Goal: Task Accomplishment & Management: Use online tool/utility

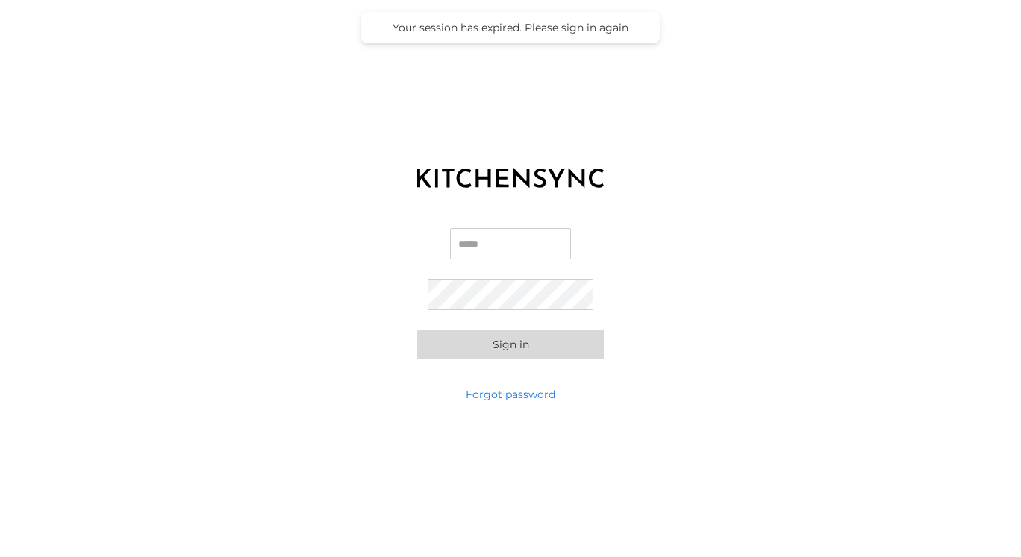
type input "**********"
click at [510, 344] on button "Sign in" at bounding box center [510, 345] width 187 height 30
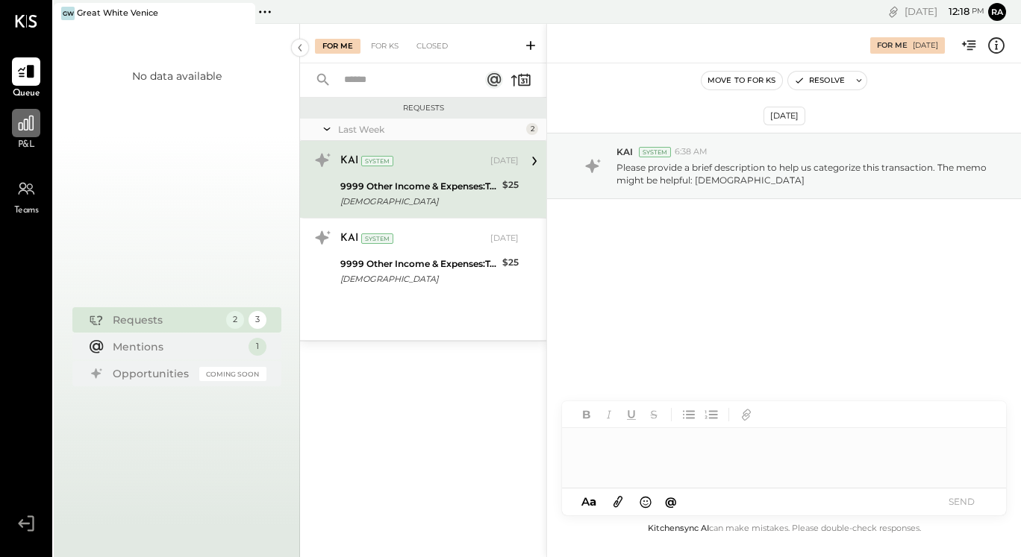
click at [31, 132] on icon at bounding box center [25, 122] width 19 height 19
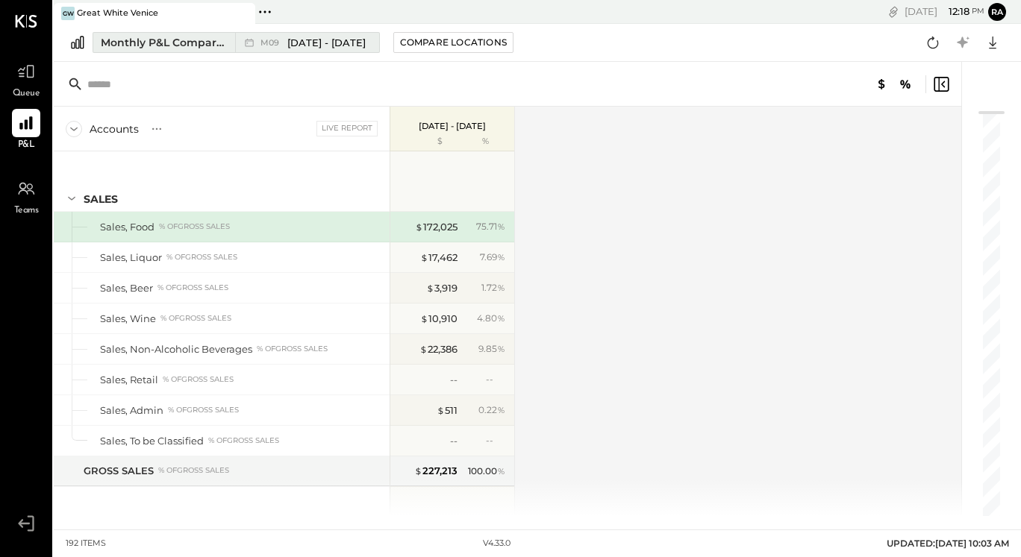
click at [334, 42] on span "[DATE] - [DATE]" at bounding box center [326, 43] width 78 height 14
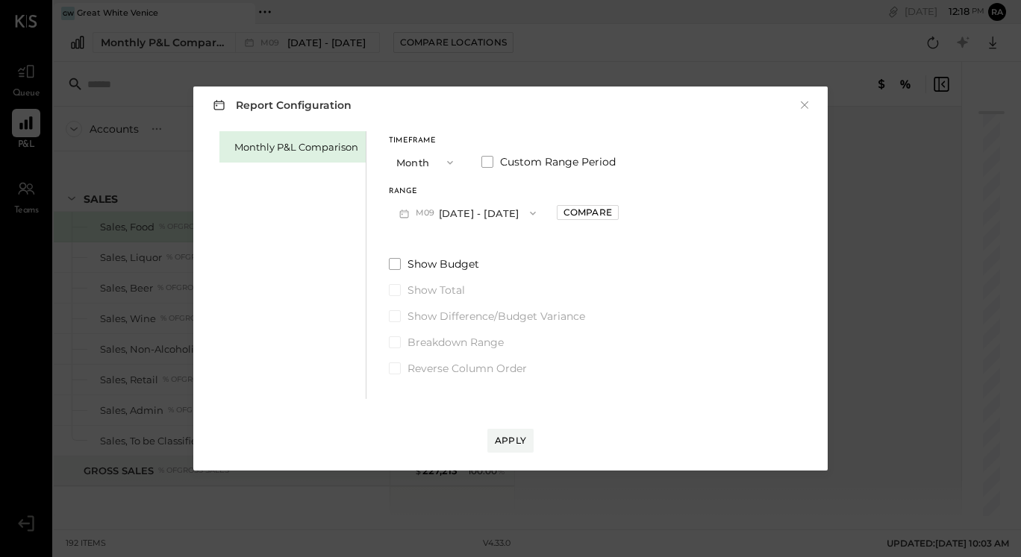
click at [460, 210] on button "M09 [DATE] - [DATE]" at bounding box center [467, 213] width 157 height 28
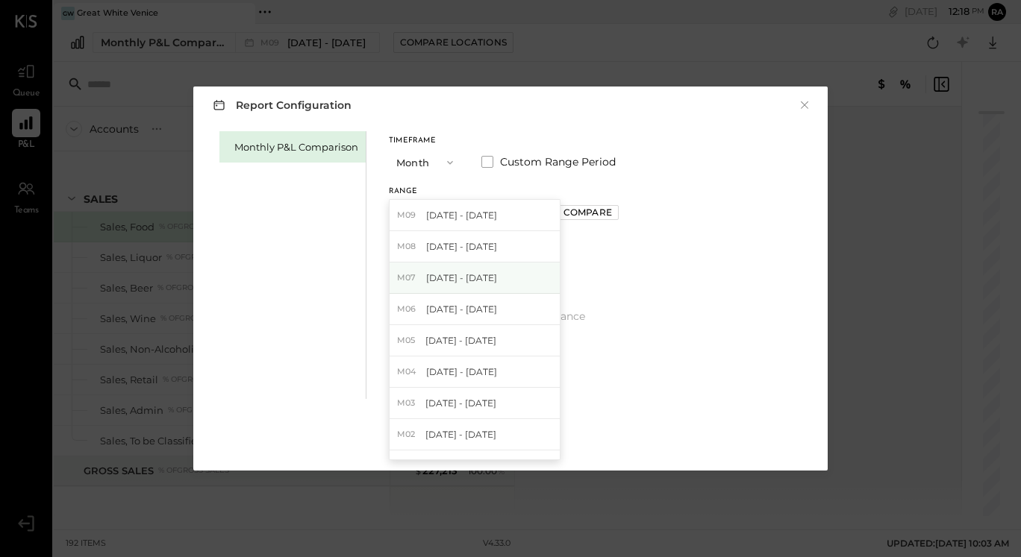
click at [451, 275] on span "[DATE] - [DATE]" at bounding box center [461, 278] width 71 height 13
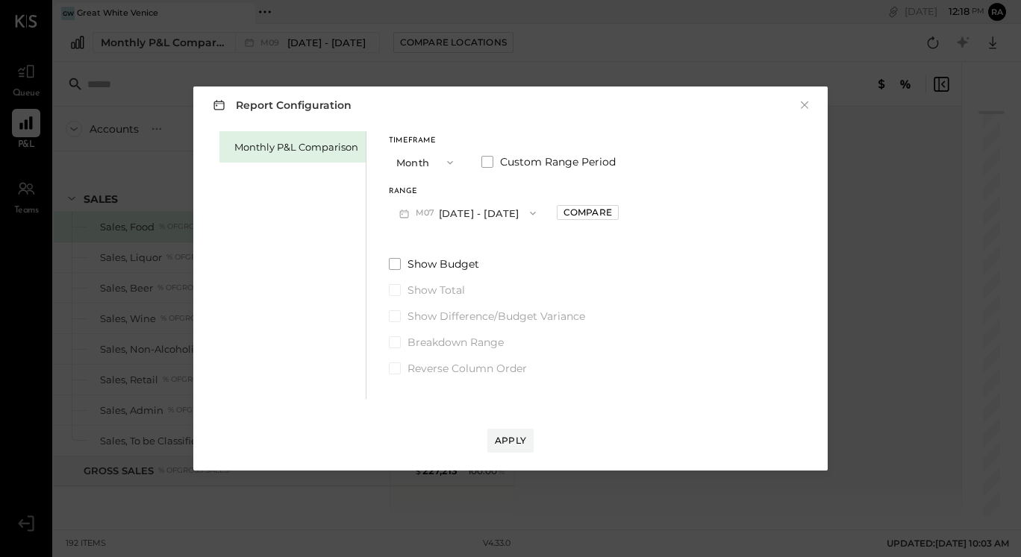
click at [942, 189] on div "Report Configuration × Monthly P&L Comparison Timeframe Month Custom Range Peri…" at bounding box center [510, 278] width 1021 height 557
